Goal: Information Seeking & Learning: Find specific page/section

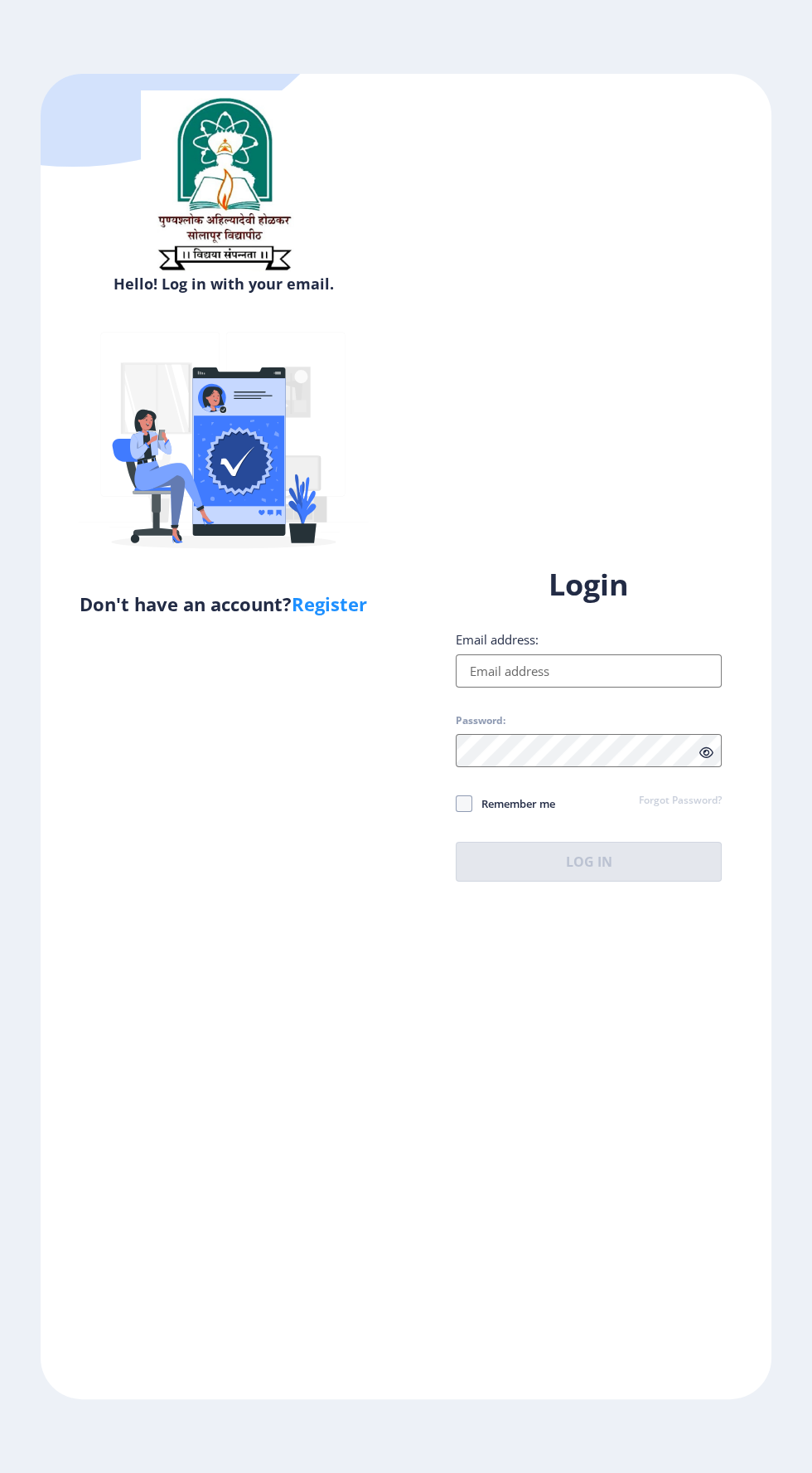
click at [672, 688] on input "Email address:" at bounding box center [589, 671] width 266 height 33
type input "[EMAIL_ADDRESS][DOMAIN_NAME]"
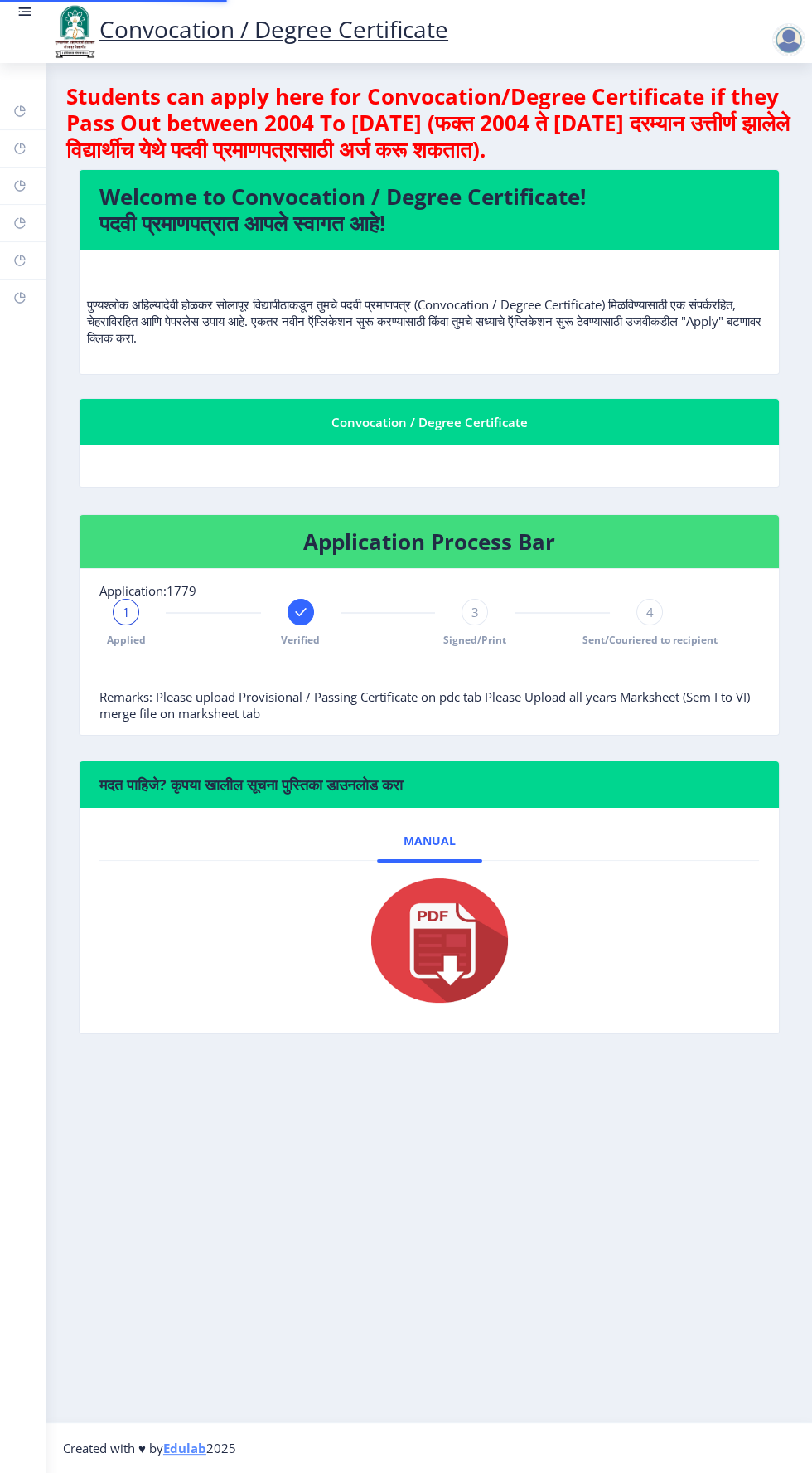
click at [676, 985] on div at bounding box center [430, 940] width 607 height 132
click at [33, 9] on div "Convocation / Degree Certificate" at bounding box center [249, 31] width 432 height 57
click at [29, 19] on rect at bounding box center [24, 11] width 17 height 17
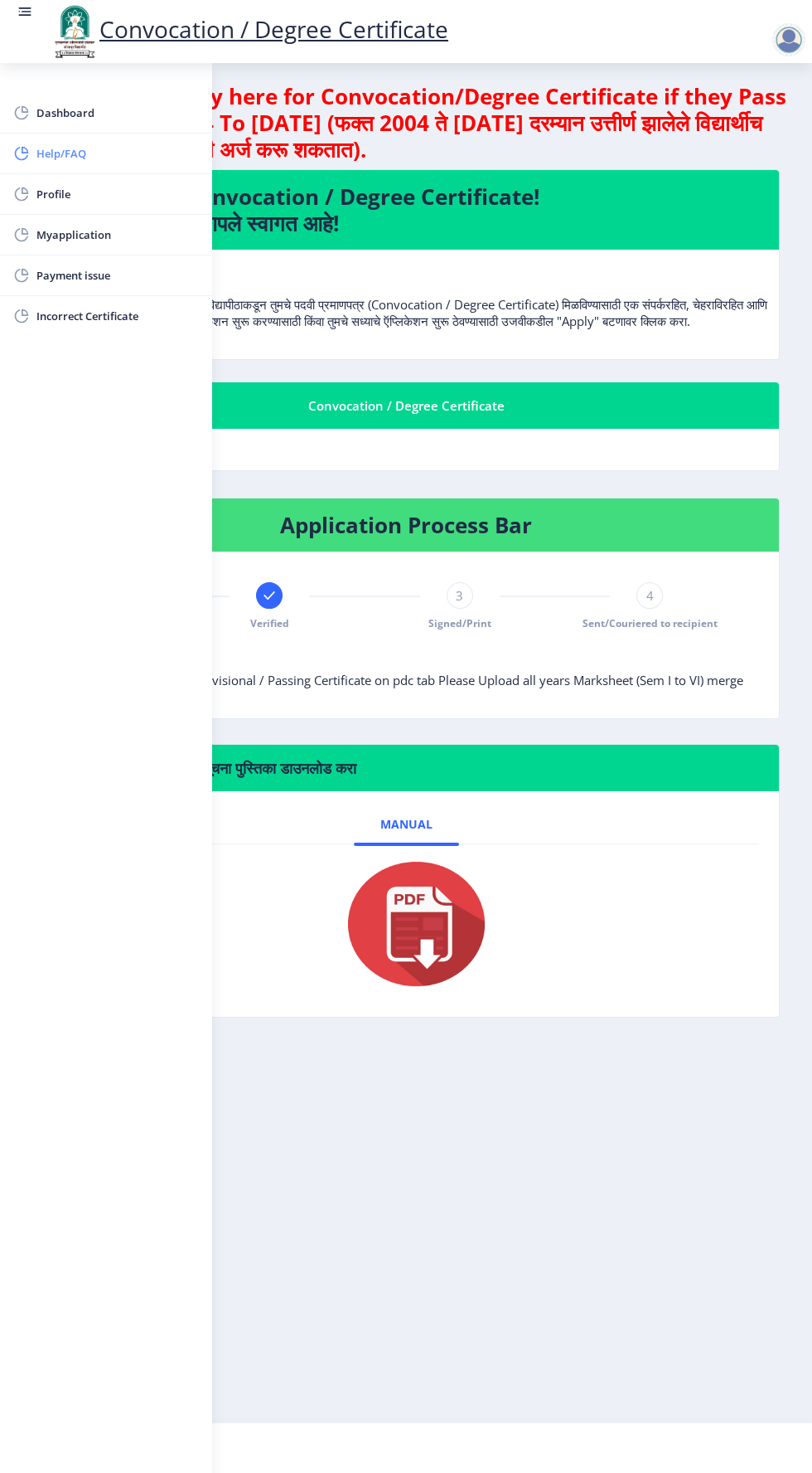
click at [115, 154] on span "Help/FAQ" at bounding box center [118, 153] width 163 height 20
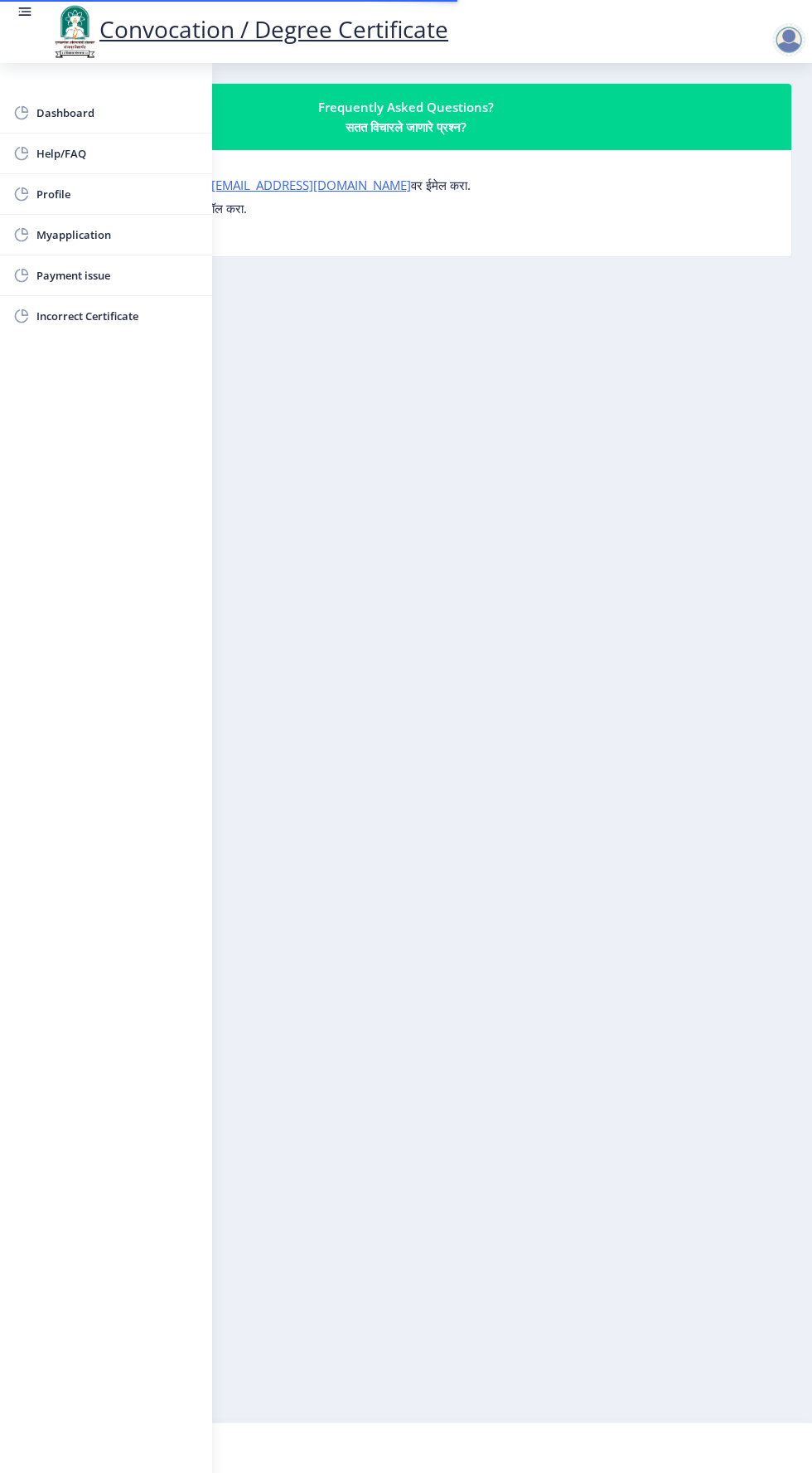
click at [469, 456] on nb-layout-column "Frequently Asked Questions? सतत विचारले जाणारे प्रश्न? कोणत्याही प्रश्नासाठी, क…" at bounding box center [406, 742] width 812 height 1359
click at [339, 488] on nb-layout-column "Frequently Asked Questions? सतत विचारले जाणारे प्रश्न? कोणत्याही प्रश्नासाठी, क…" at bounding box center [406, 742] width 812 height 1359
